Goal: Check status: Check status

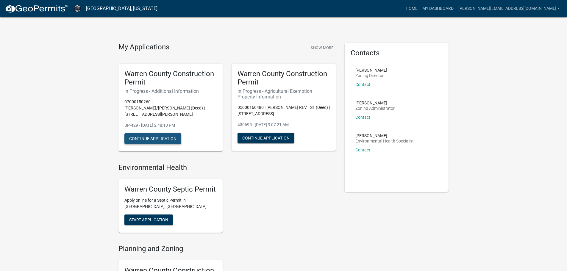
click at [169, 133] on button "Continue Application" at bounding box center [152, 138] width 57 height 11
click at [420, 7] on link "Home" at bounding box center [411, 8] width 17 height 11
click at [420, 6] on link "Home" at bounding box center [411, 8] width 17 height 11
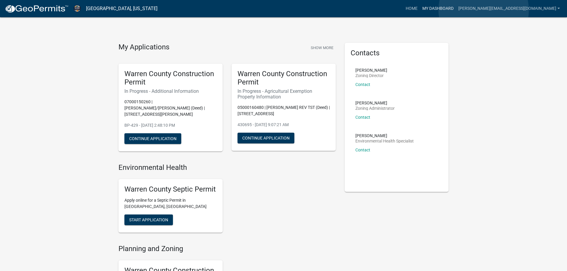
click at [456, 10] on link "My Dashboard" at bounding box center [438, 8] width 36 height 11
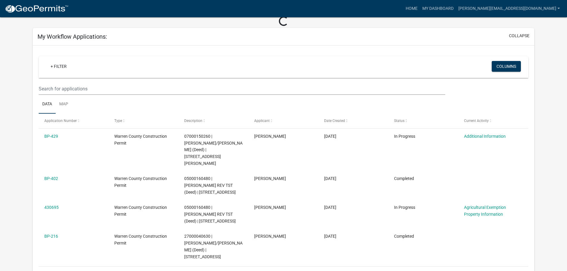
scroll to position [59, 0]
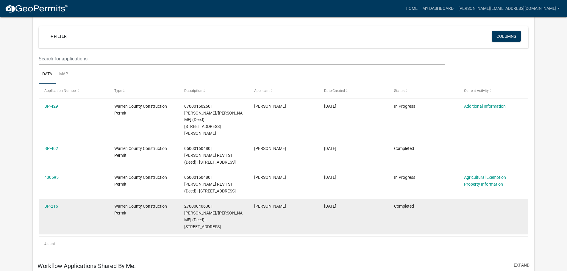
click at [369, 203] on div "[DATE]" at bounding box center [353, 206] width 58 height 7
click at [56, 204] on link "BP-216" at bounding box center [51, 206] width 14 height 5
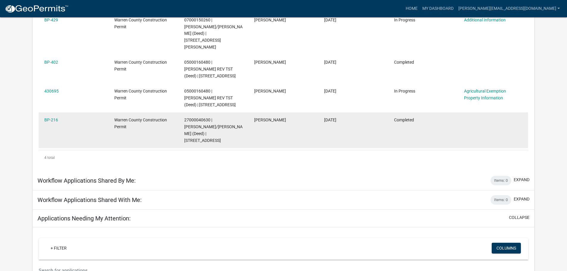
scroll to position [106, 0]
